Goal: Browse casually: Explore the website without a specific task or goal

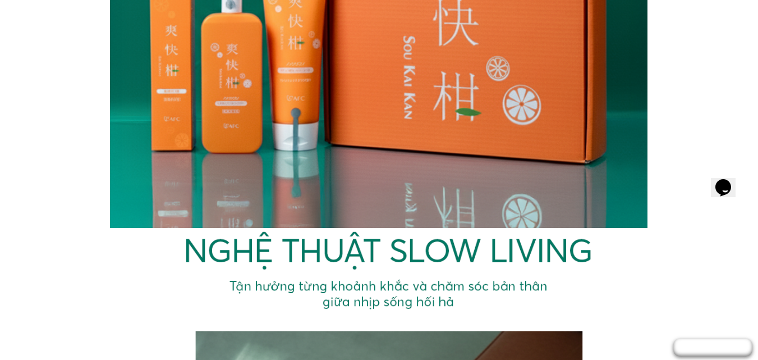
scroll to position [1577, 0]
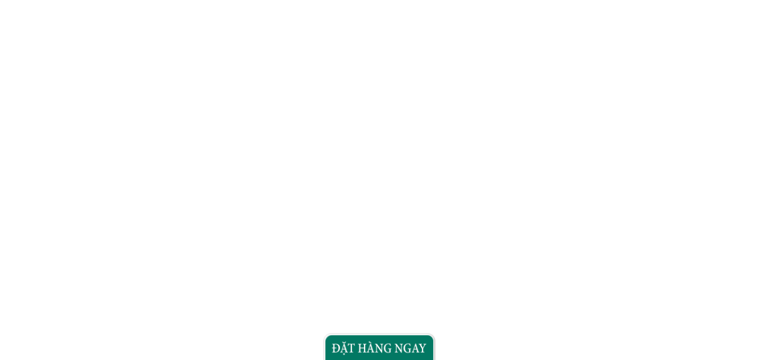
scroll to position [2804, 0]
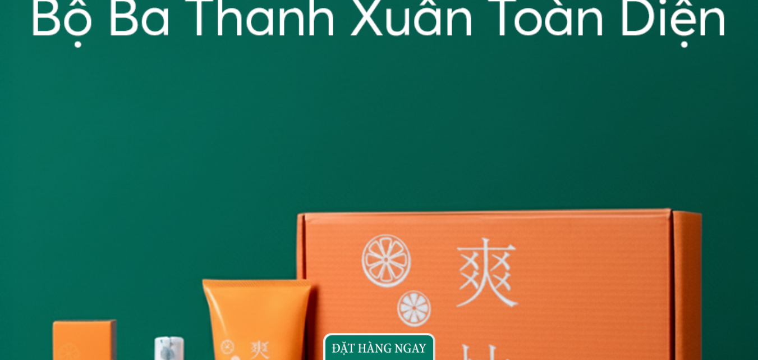
scroll to position [1683, 0]
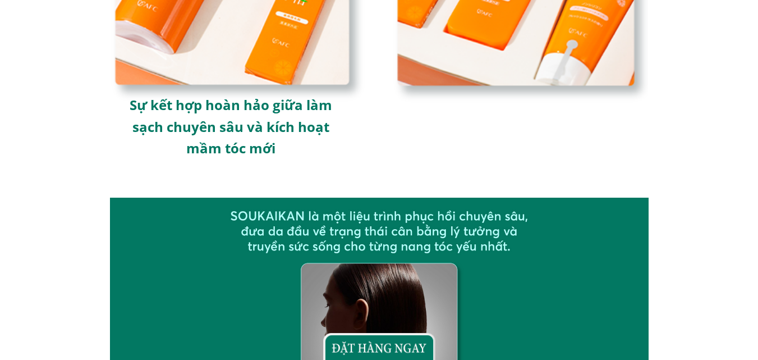
scroll to position [2973, 0]
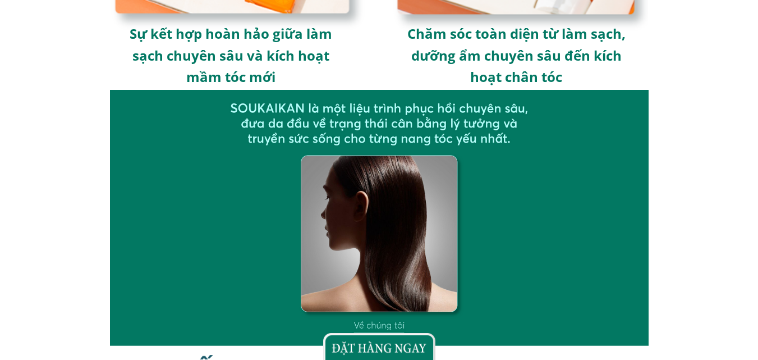
click at [366, 342] on div at bounding box center [379, 346] width 112 height 27
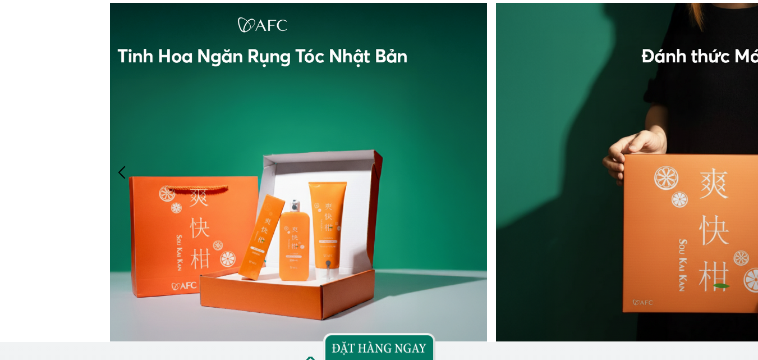
click at [292, 168] on div at bounding box center [262, 172] width 449 height 338
click at [118, 168] on div at bounding box center [122, 172] width 19 height 19
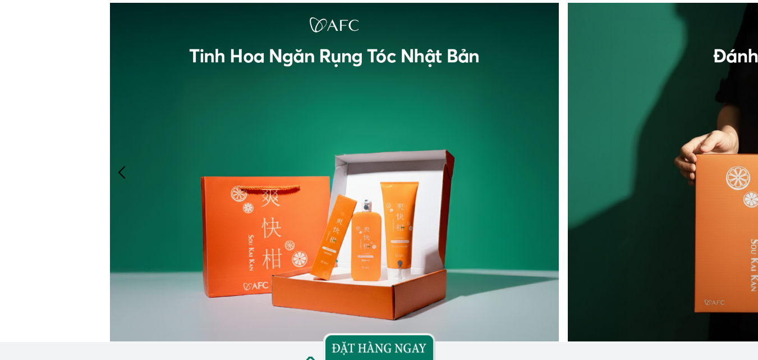
click at [119, 168] on div at bounding box center [122, 172] width 19 height 19
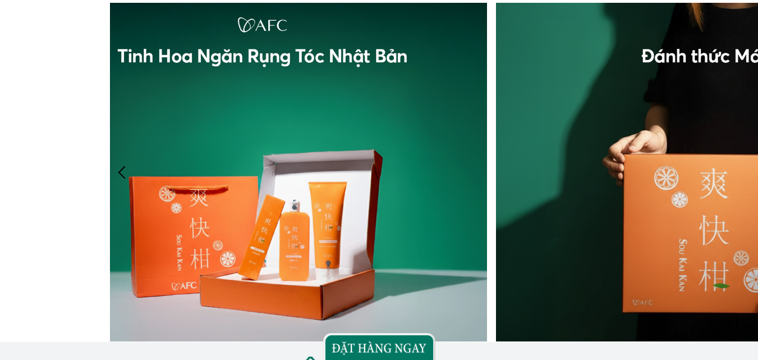
click at [119, 168] on div at bounding box center [122, 172] width 19 height 19
drag, startPoint x: 746, startPoint y: 176, endPoint x: 736, endPoint y: 171, distance: 11.5
click at [745, 176] on div at bounding box center [720, 172] width 449 height 338
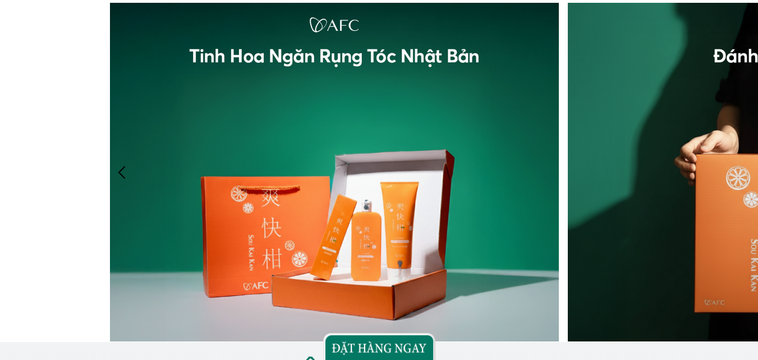
drag, startPoint x: 695, startPoint y: 168, endPoint x: 501, endPoint y: 168, distance: 194.6
click at [501, 168] on div at bounding box center [563, 172] width 906 height 338
